Goal: Task Accomplishment & Management: Use online tool/utility

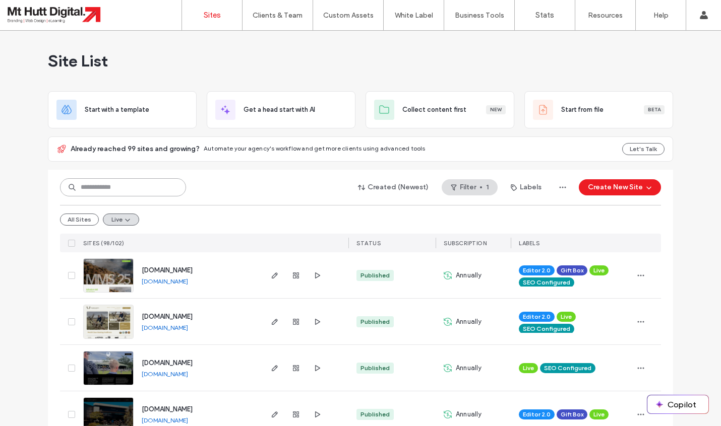
click at [119, 185] on input at bounding box center [123, 187] width 126 height 18
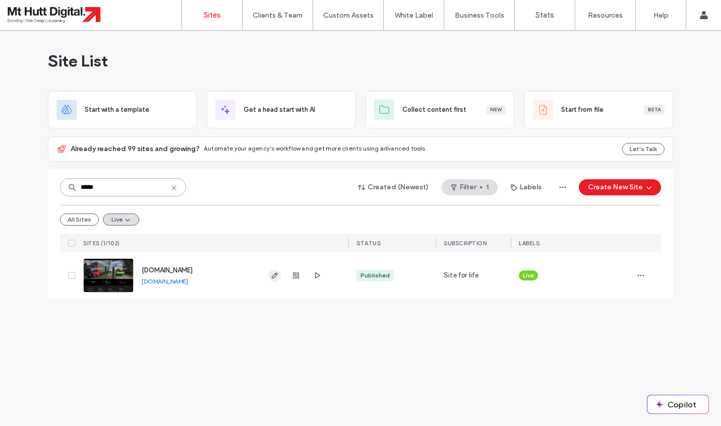
type input "*****"
click at [273, 274] on icon "button" at bounding box center [275, 276] width 8 height 8
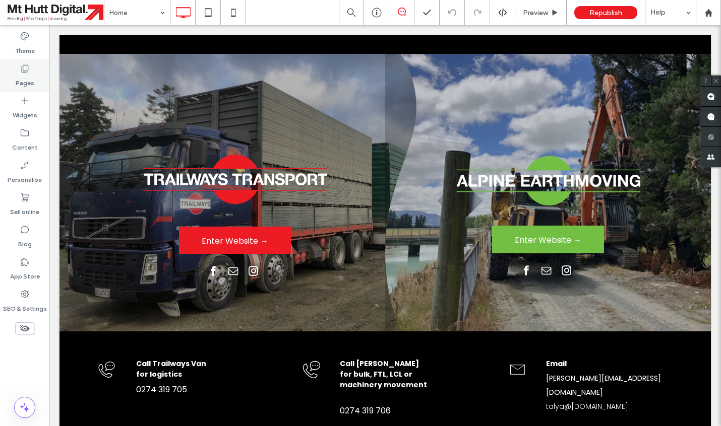
click at [20, 74] on label "Pages" at bounding box center [25, 81] width 19 height 14
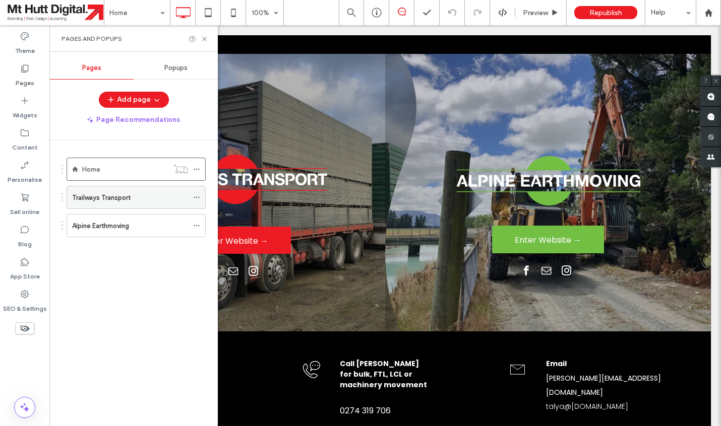
click at [115, 200] on label "Trailways Transport" at bounding box center [101, 198] width 58 height 18
click at [206, 40] on icon at bounding box center [205, 39] width 8 height 8
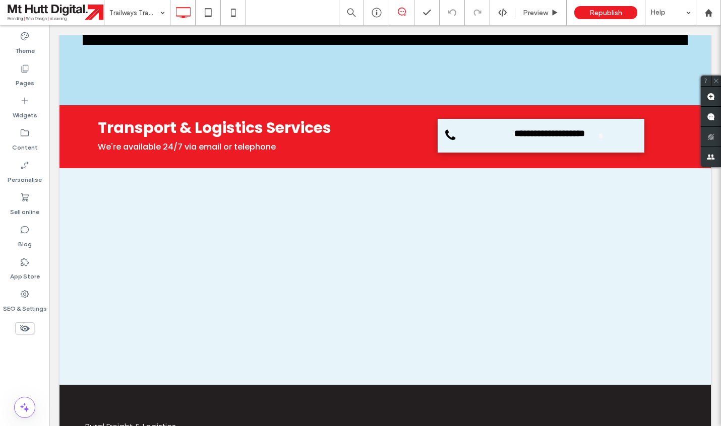
scroll to position [1862, 0]
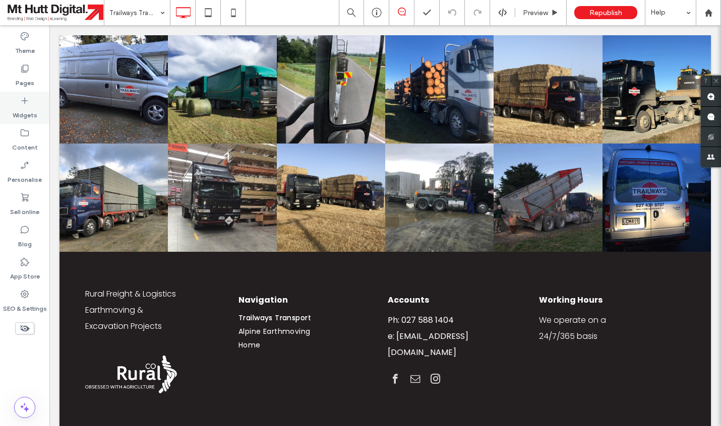
click at [27, 102] on icon at bounding box center [25, 101] width 10 height 10
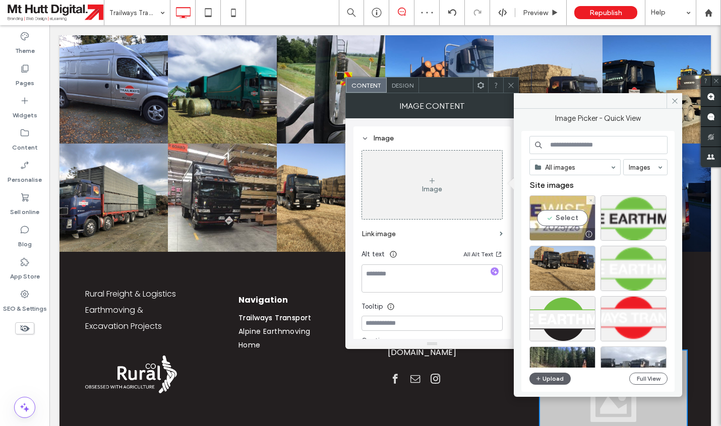
click at [568, 220] on div "Select" at bounding box center [562, 218] width 66 height 45
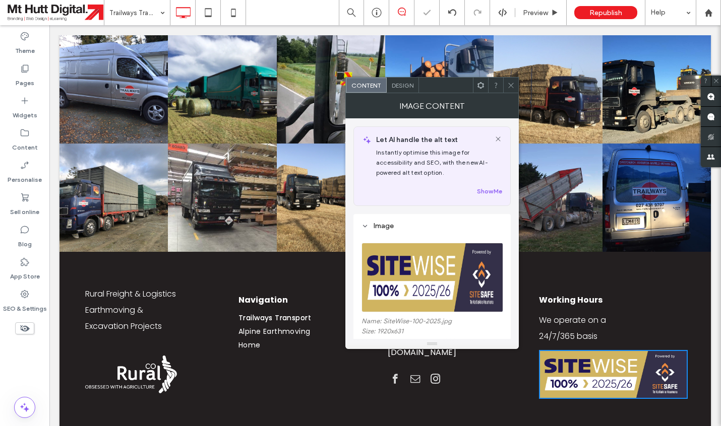
click at [514, 85] on icon at bounding box center [511, 86] width 8 height 8
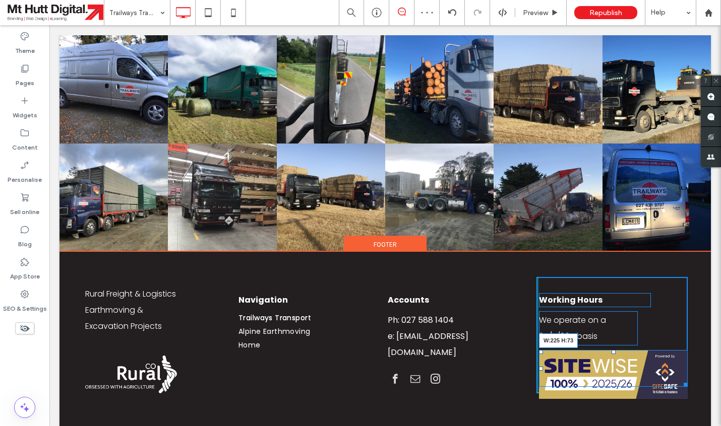
drag, startPoint x: 685, startPoint y: 348, endPoint x: 667, endPoint y: 339, distance: 20.1
click at [667, 339] on div "Working Hours We operate on a 24/7/365 basis W:225 H:73 Click To Paste" at bounding box center [611, 335] width 151 height 116
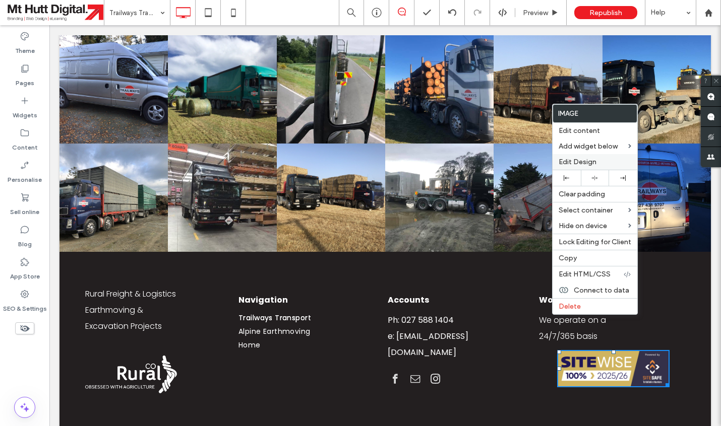
click at [588, 165] on span "Edit Design" at bounding box center [577, 162] width 38 height 9
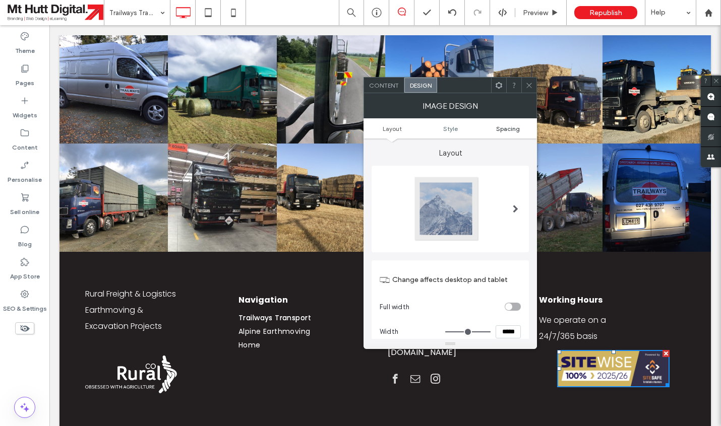
click at [509, 131] on span "Spacing" at bounding box center [508, 129] width 24 height 8
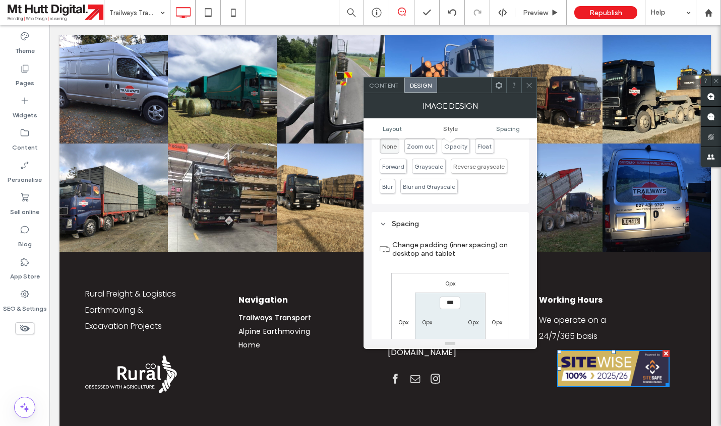
scroll to position [477, 0]
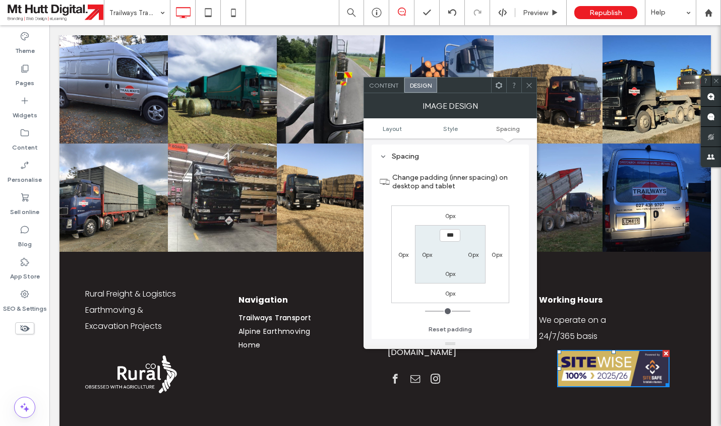
click at [448, 218] on label "0px" at bounding box center [450, 216] width 11 height 8
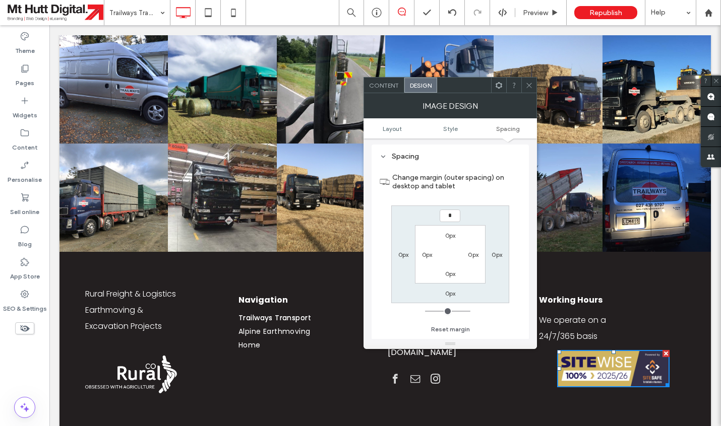
type input "**"
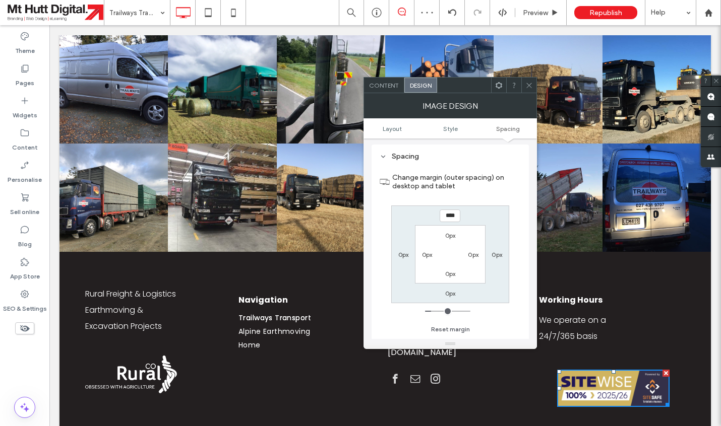
drag, startPoint x: 447, startPoint y: 218, endPoint x: 432, endPoint y: 215, distance: 15.4
click at [440, 215] on input "****" at bounding box center [450, 216] width 21 height 13
type input "****"
type input "**"
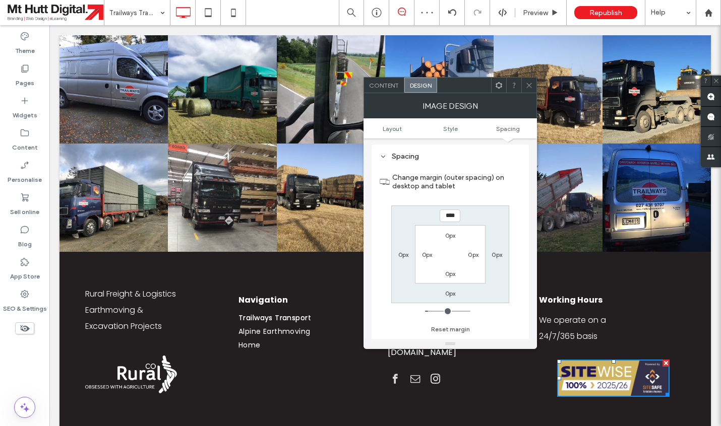
click at [530, 84] on icon at bounding box center [529, 86] width 8 height 8
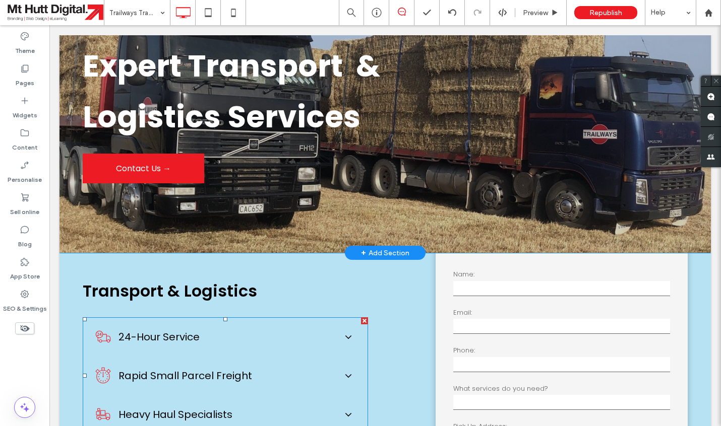
scroll to position [0, 0]
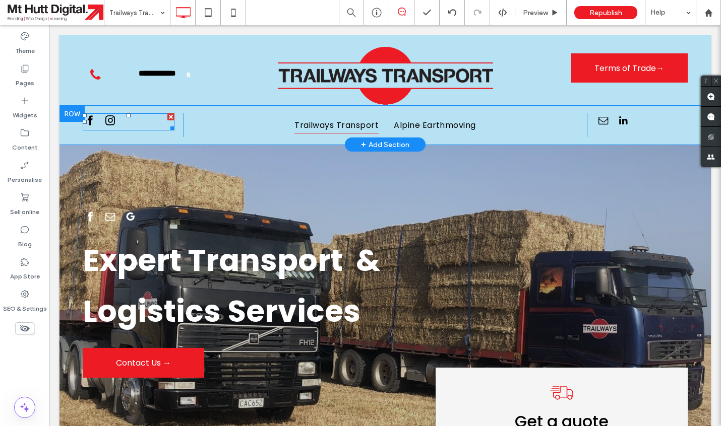
click at [123, 122] on div at bounding box center [129, 121] width 92 height 17
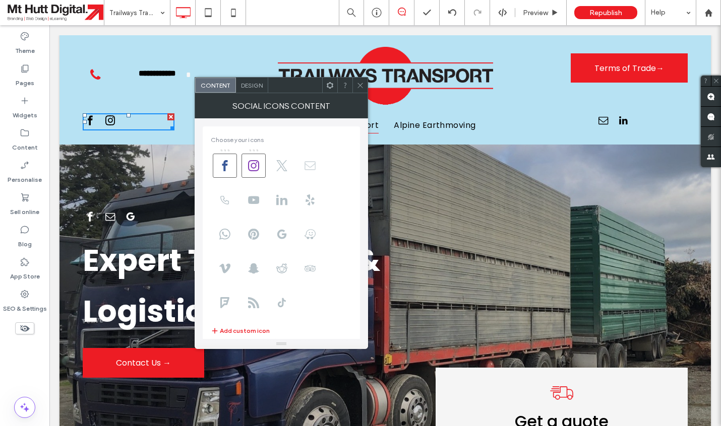
click at [307, 166] on icon at bounding box center [309, 165] width 11 height 11
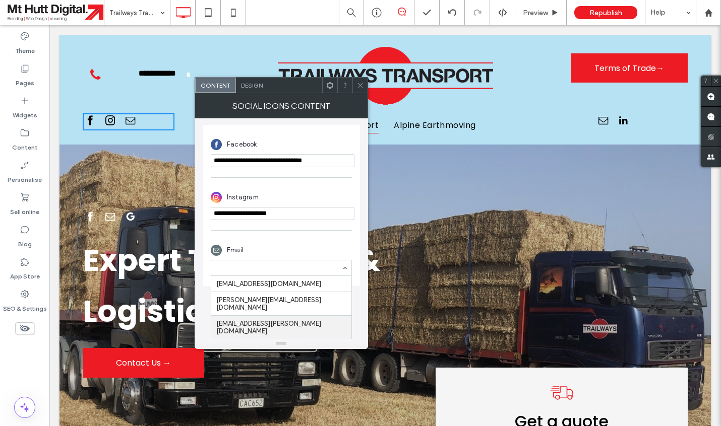
scroll to position [239, 0]
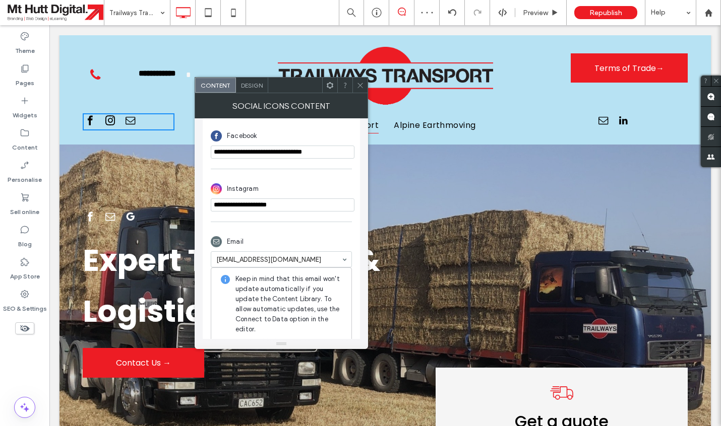
click at [360, 91] on span at bounding box center [360, 85] width 8 height 15
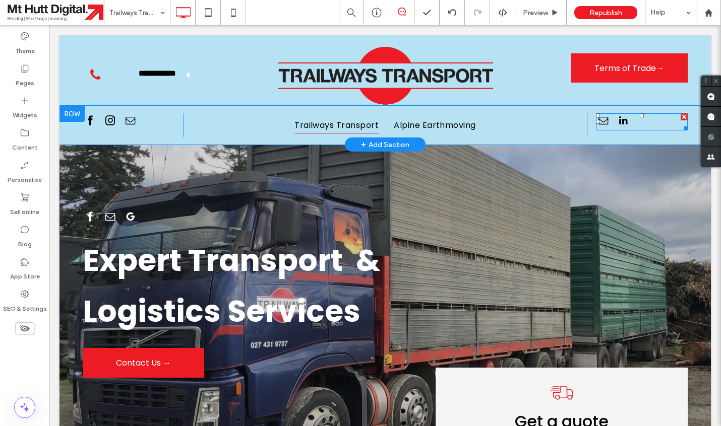
click at [686, 116] on div at bounding box center [683, 116] width 7 height 7
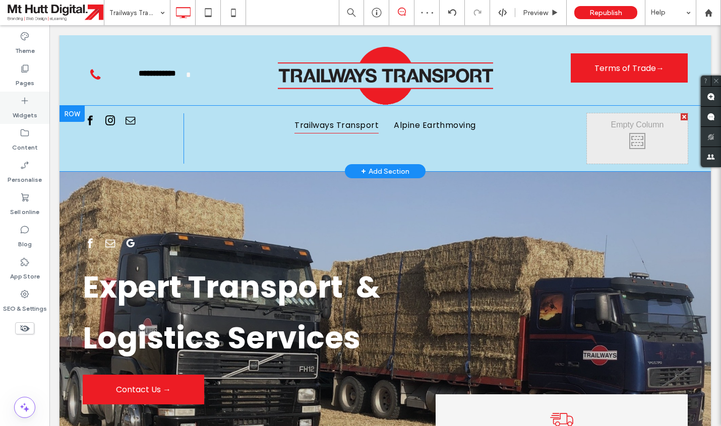
click at [22, 105] on icon at bounding box center [25, 101] width 10 height 10
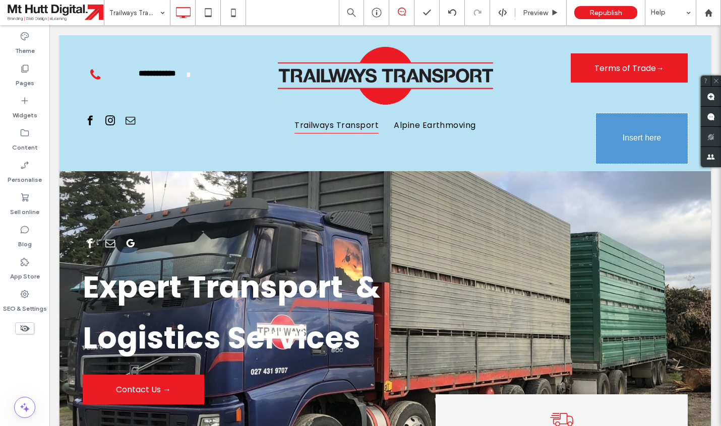
scroll to position [1, 0]
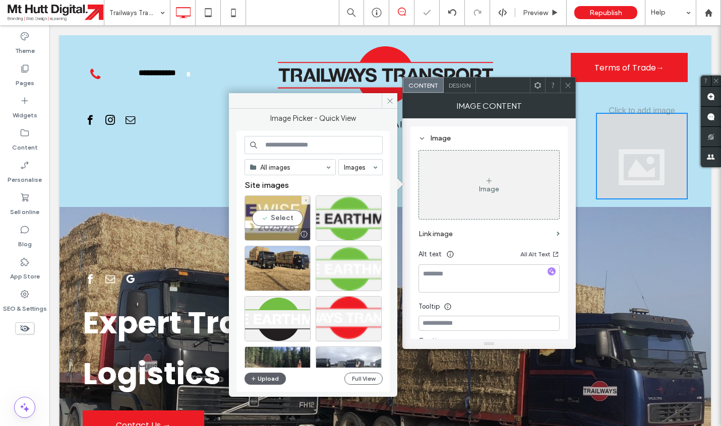
click at [292, 214] on div "Select" at bounding box center [277, 218] width 66 height 45
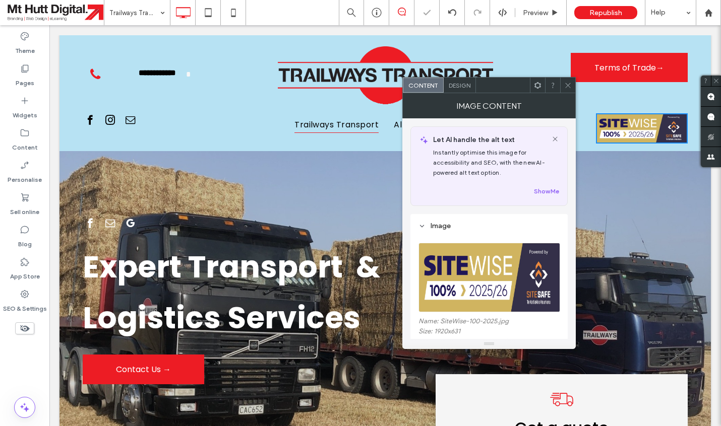
click at [568, 86] on icon at bounding box center [568, 86] width 8 height 8
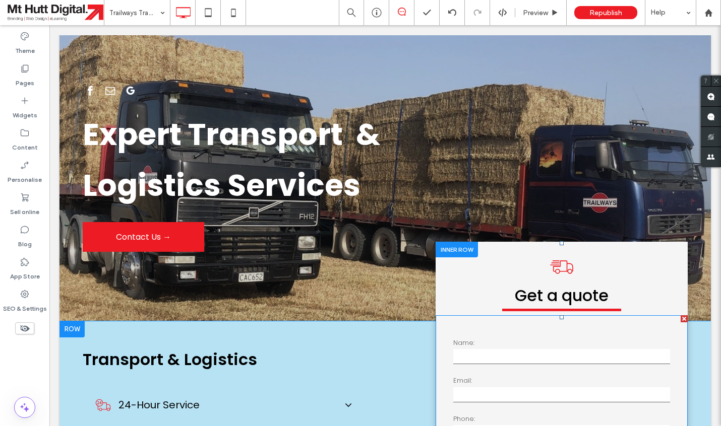
scroll to position [0, 0]
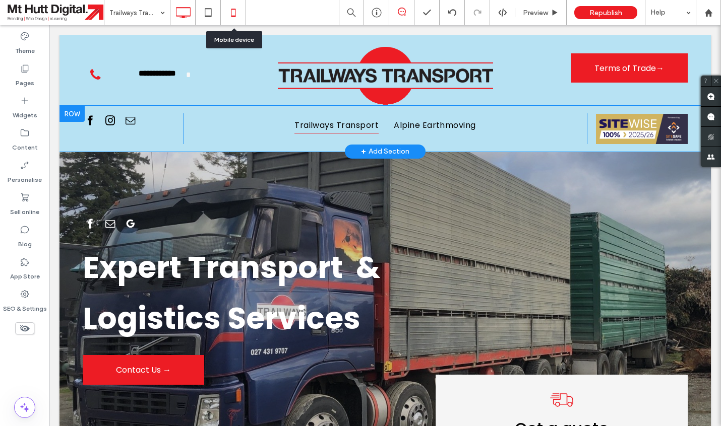
click at [238, 18] on icon at bounding box center [233, 13] width 20 height 20
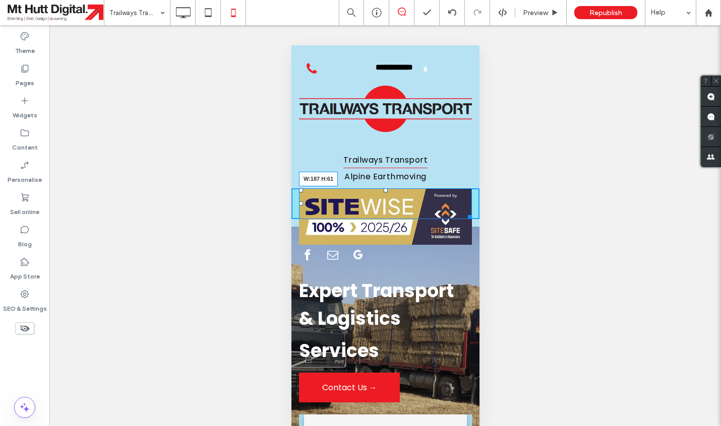
drag, startPoint x: 466, startPoint y: 240, endPoint x: 429, endPoint y: 222, distance: 41.5
click at [429, 222] on div "Click To Paste Trailways Transport Alpine Earthmoving Click To Paste W:187 H:61…" at bounding box center [385, 184] width 188 height 86
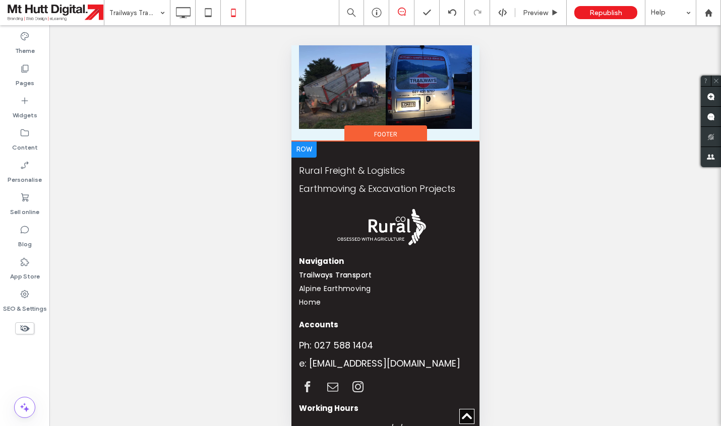
scroll to position [3633, 0]
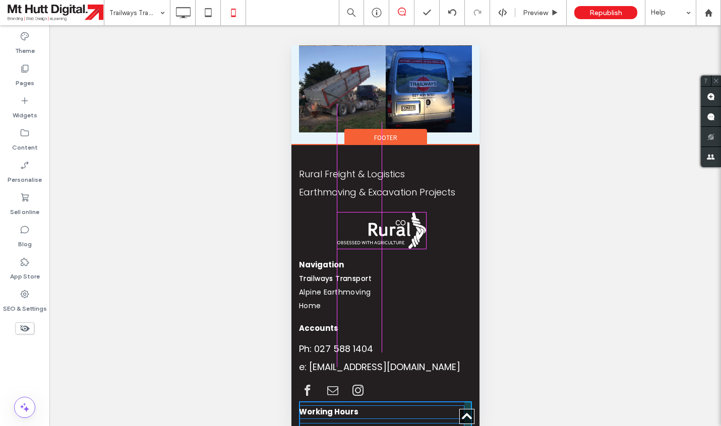
drag, startPoint x: 461, startPoint y: 388, endPoint x: 420, endPoint y: 366, distance: 46.9
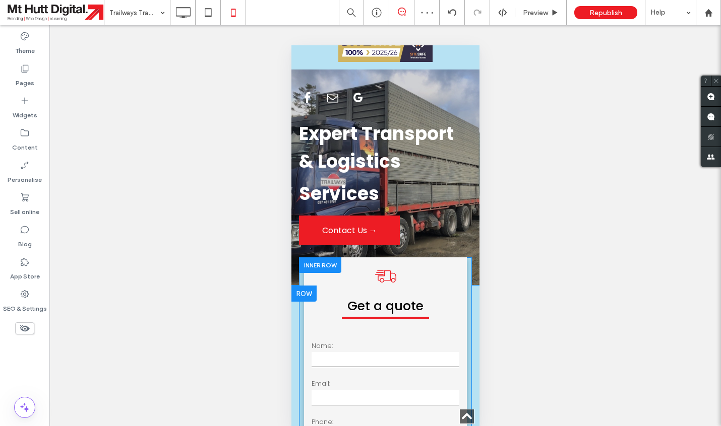
scroll to position [0, 0]
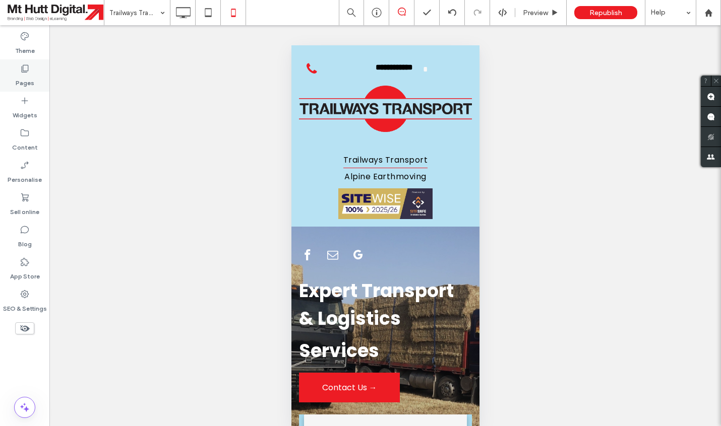
click at [24, 71] on use at bounding box center [25, 69] width 7 height 8
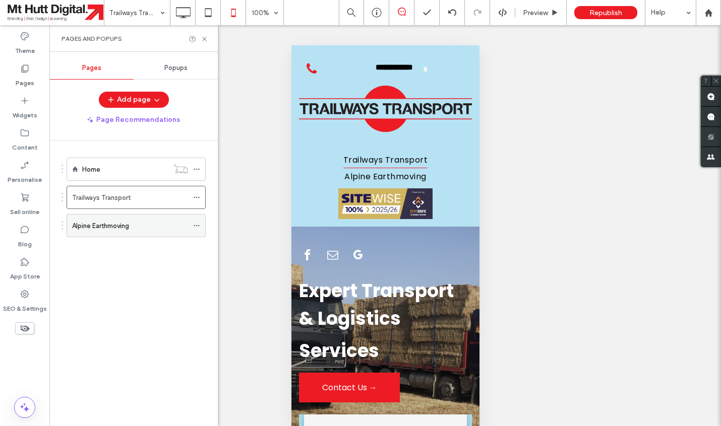
click at [125, 226] on label "Alpine Earthmoving" at bounding box center [100, 226] width 57 height 18
click at [207, 41] on icon at bounding box center [205, 39] width 8 height 8
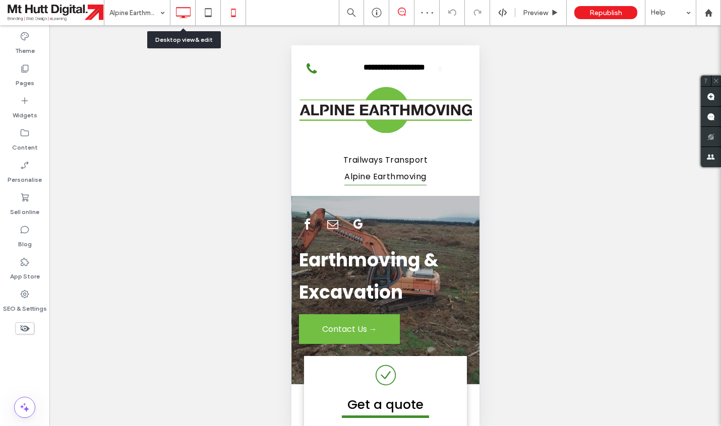
click at [189, 14] on icon at bounding box center [183, 13] width 20 height 20
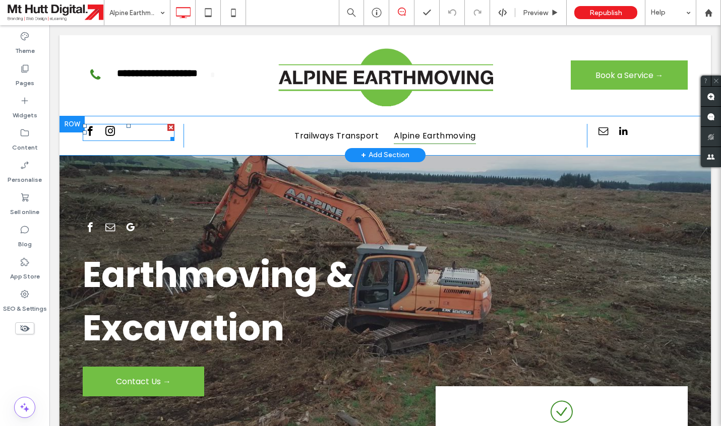
click at [139, 130] on div at bounding box center [129, 132] width 92 height 17
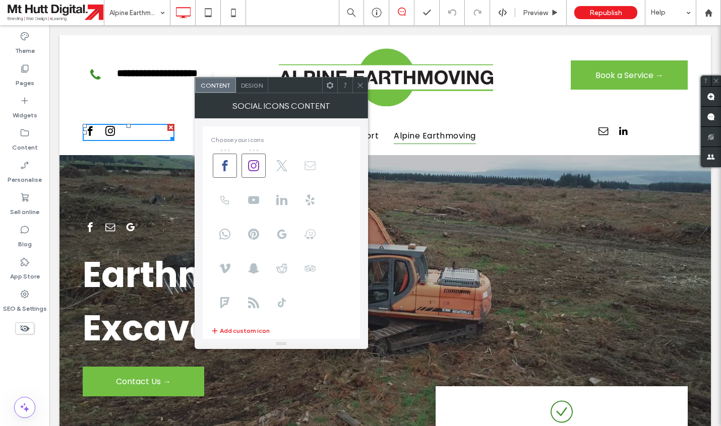
click at [312, 169] on icon at bounding box center [309, 165] width 11 height 11
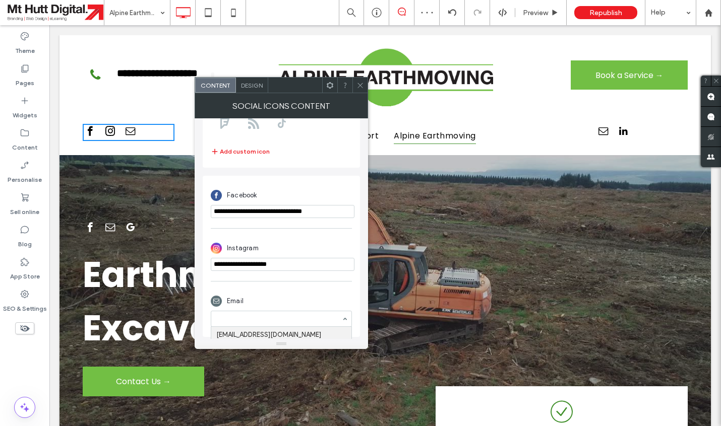
scroll to position [239, 0]
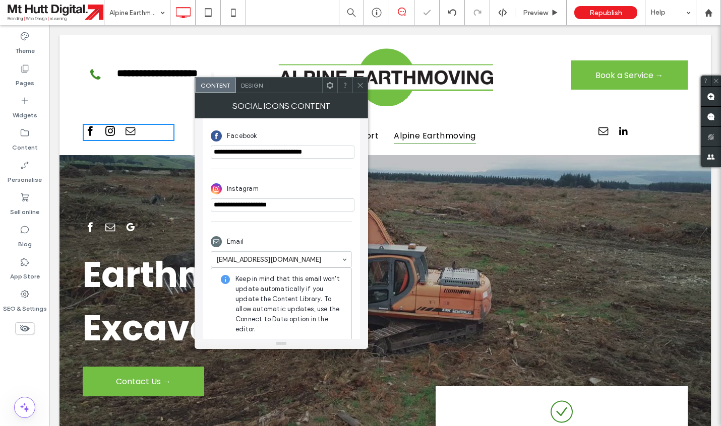
click at [360, 84] on icon at bounding box center [360, 86] width 8 height 8
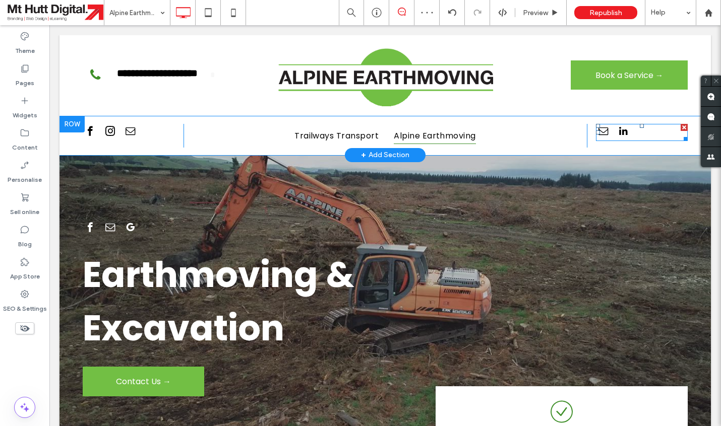
click at [683, 128] on div at bounding box center [683, 127] width 7 height 7
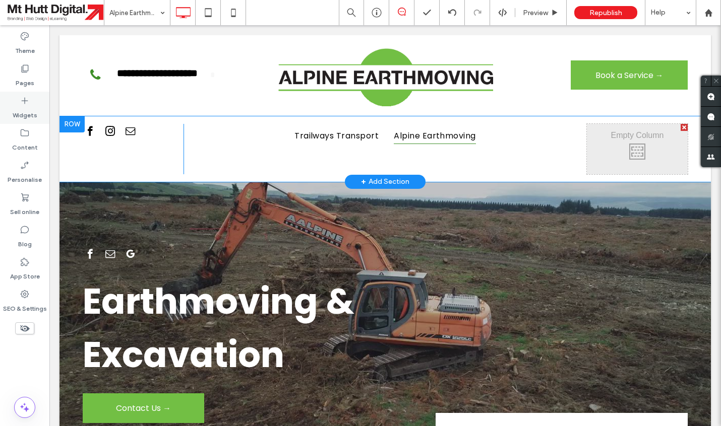
click at [23, 104] on icon at bounding box center [25, 101] width 10 height 10
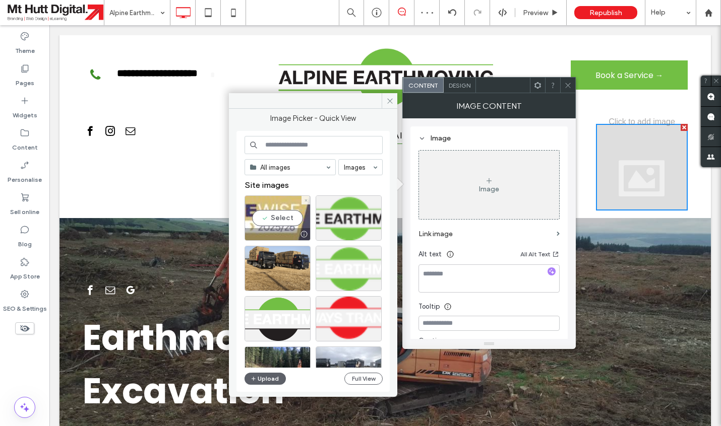
drag, startPoint x: 294, startPoint y: 214, endPoint x: 246, endPoint y: 189, distance: 54.1
click at [294, 214] on div "Select" at bounding box center [277, 218] width 66 height 45
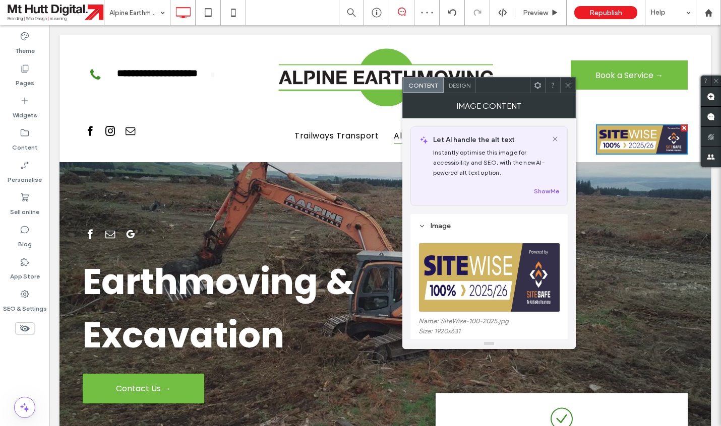
click at [569, 86] on icon at bounding box center [568, 86] width 8 height 8
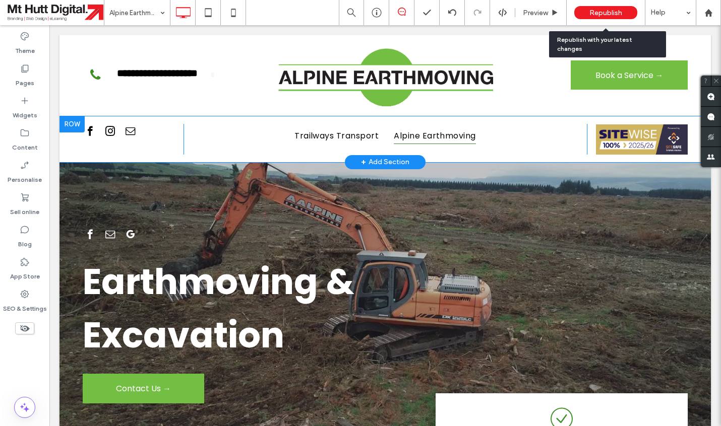
click at [609, 11] on span "Republish" at bounding box center [605, 13] width 33 height 9
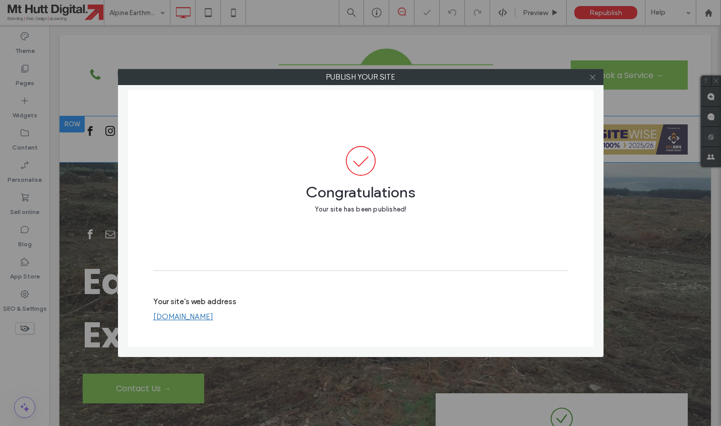
click at [595, 78] on icon at bounding box center [593, 78] width 8 height 8
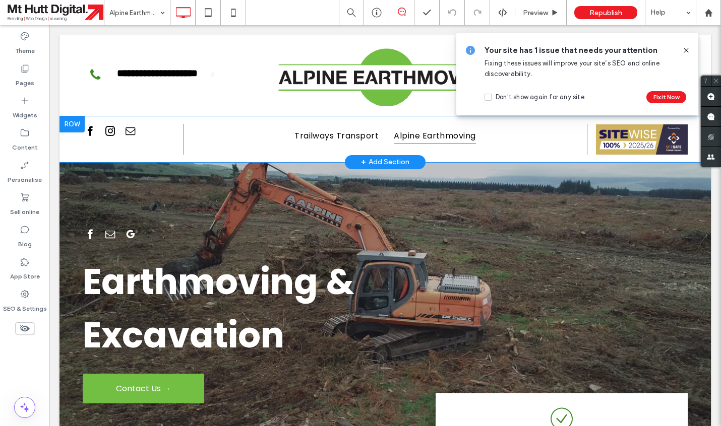
click at [684, 50] on icon at bounding box center [686, 50] width 8 height 8
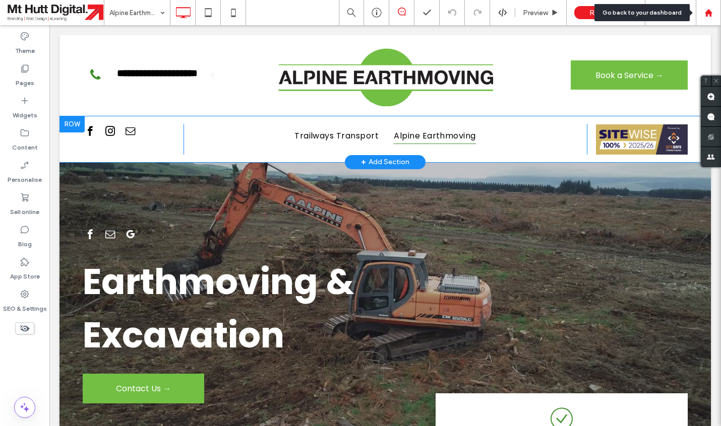
click at [710, 13] on use at bounding box center [708, 13] width 8 height 8
